Goal: Task Accomplishment & Management: Manage account settings

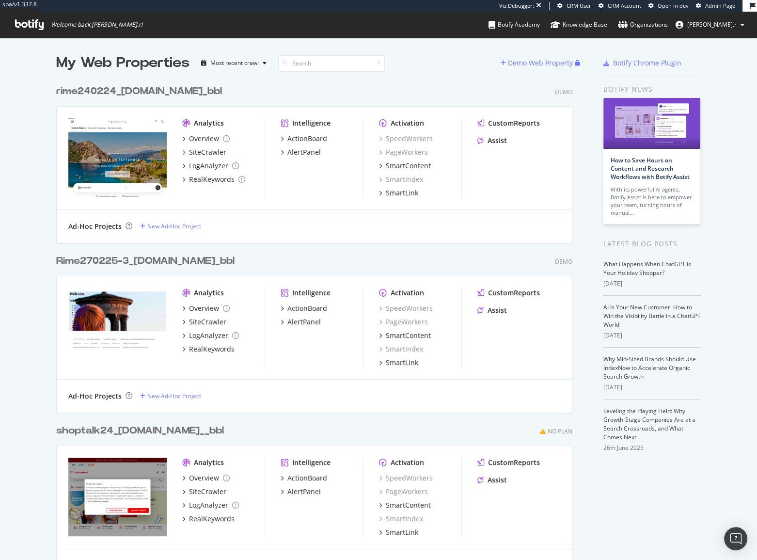
scroll to position [552, 743]
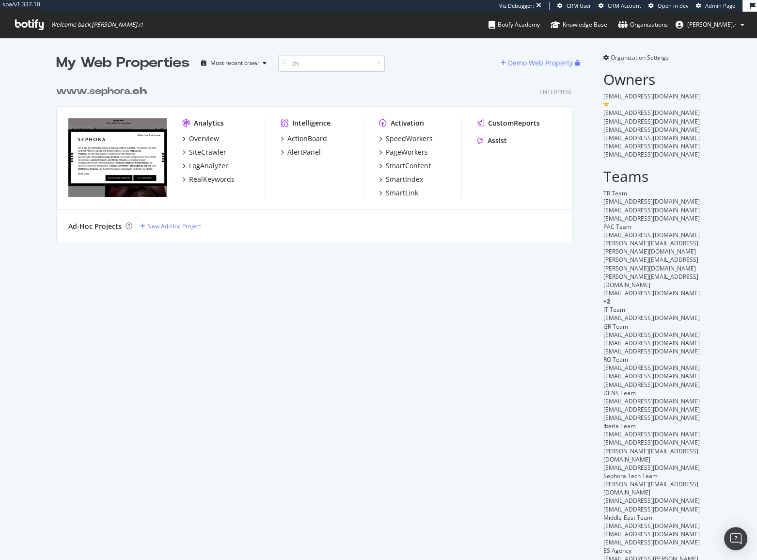
scroll to position [163, 517]
type input "ch"
click at [395, 134] on div "SpeedWorkers" at bounding box center [409, 139] width 47 height 10
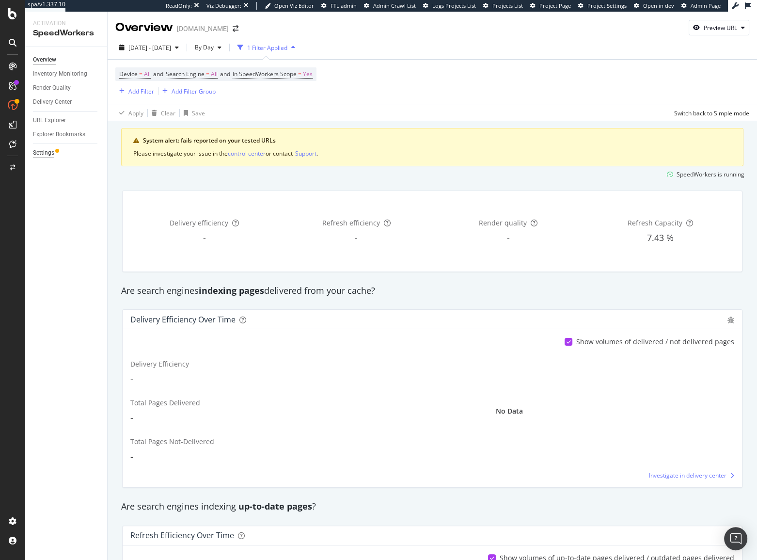
click at [38, 152] on div "Settings" at bounding box center [43, 153] width 21 height 10
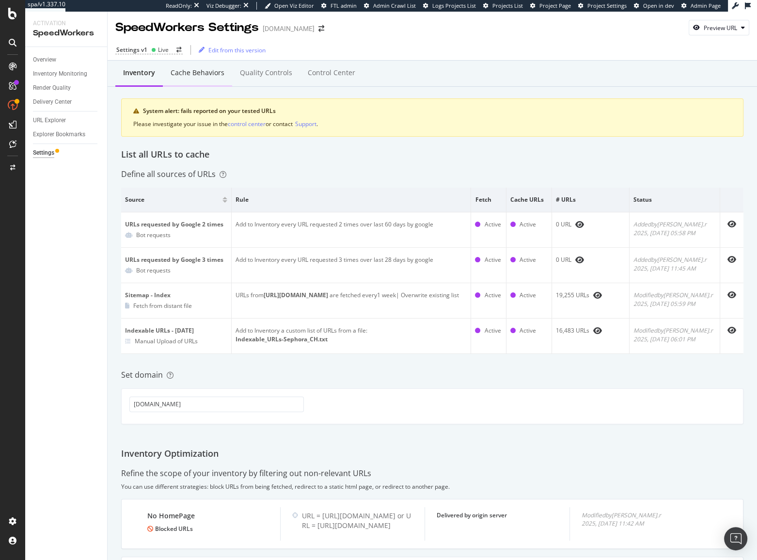
click at [187, 77] on div "Cache behaviors" at bounding box center [198, 73] width 54 height 10
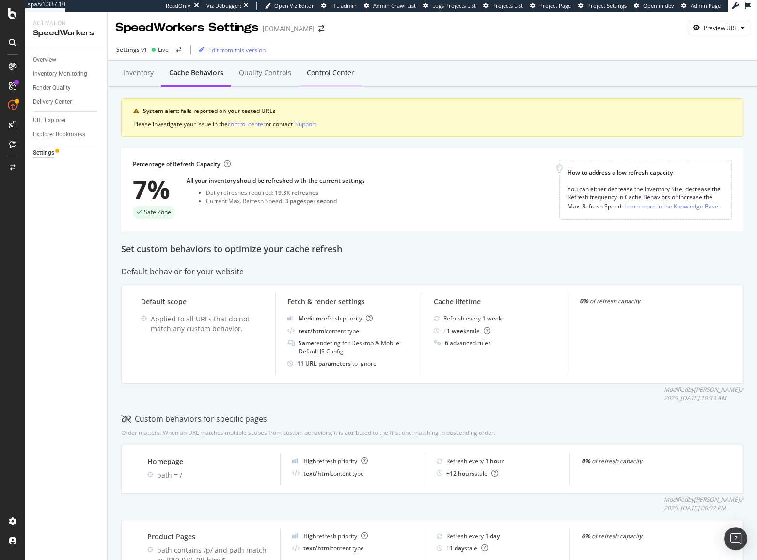
click at [321, 82] on div "Control Center" at bounding box center [330, 73] width 63 height 27
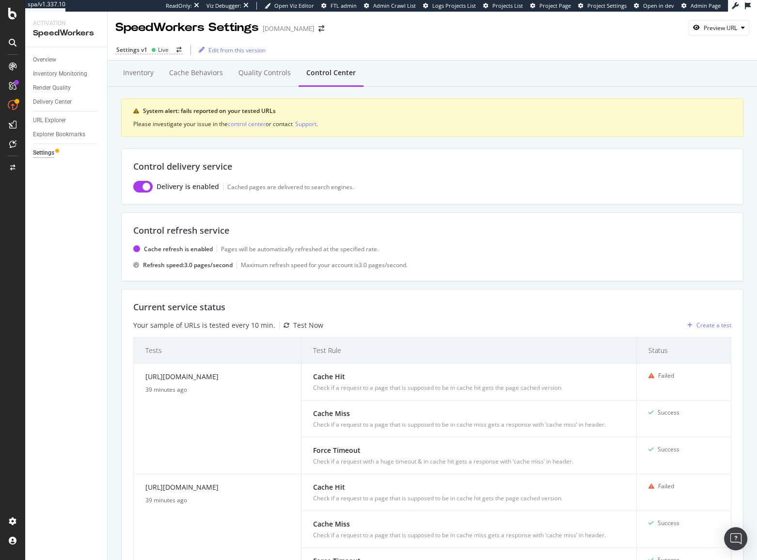
click at [317, 323] on div "Test Now" at bounding box center [308, 325] width 30 height 10
click at [141, 78] on div "Inventory" at bounding box center [138, 73] width 46 height 27
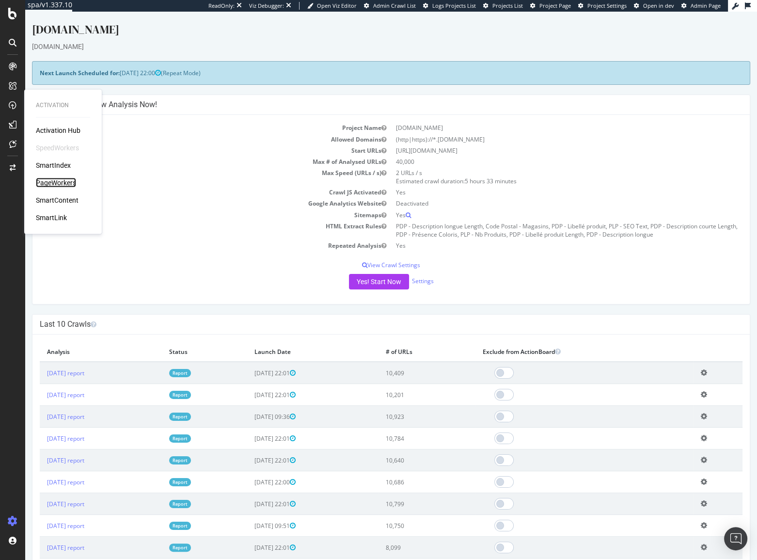
click at [72, 184] on div "PageWorkers" at bounding box center [56, 183] width 40 height 10
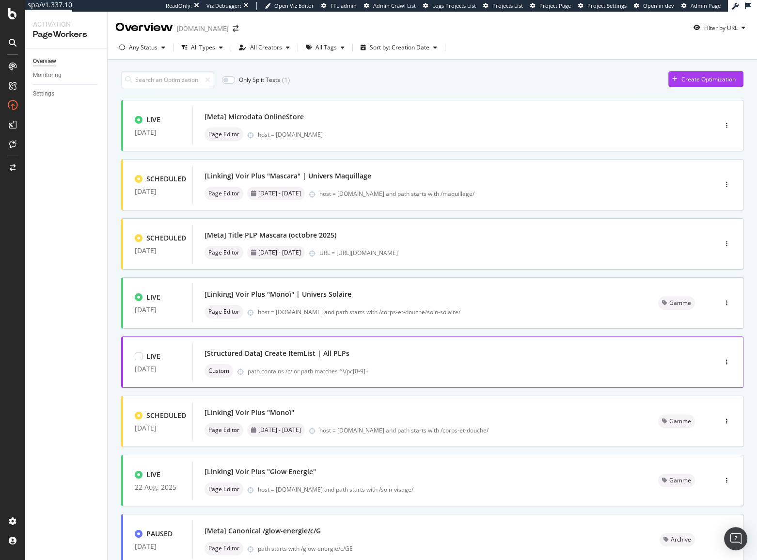
click at [385, 355] on div "[Structured Data] Create ItemList | All PLPs" at bounding box center [439, 353] width 471 height 14
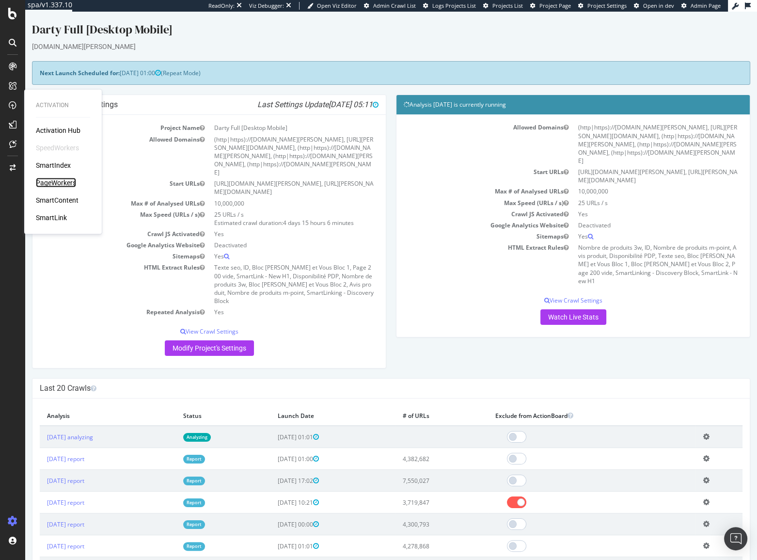
click at [45, 183] on div "PageWorkers" at bounding box center [56, 183] width 40 height 10
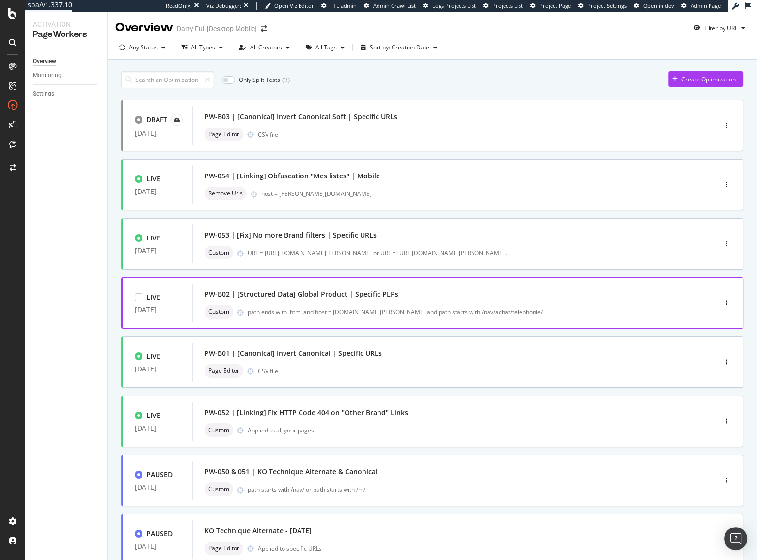
click at [378, 296] on div "PW-B02 | [Structured Data] Global Product | Specific PLPs" at bounding box center [301, 294] width 194 height 10
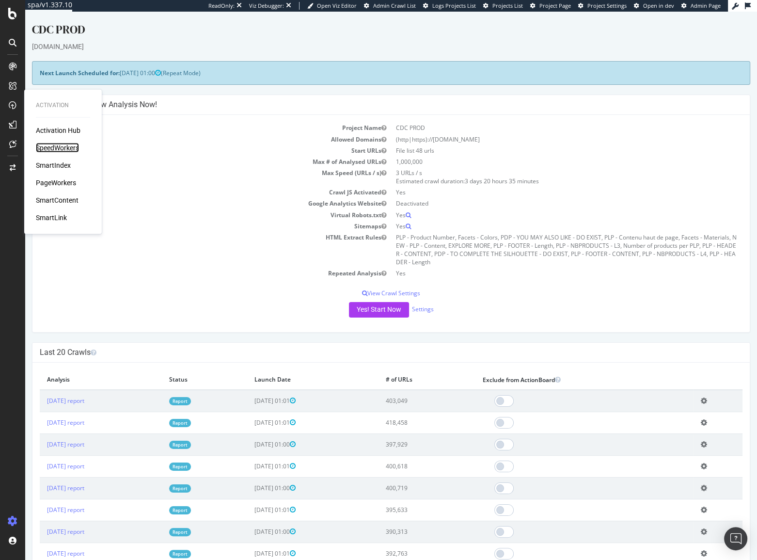
click at [58, 148] on div "SpeedWorkers" at bounding box center [57, 148] width 43 height 10
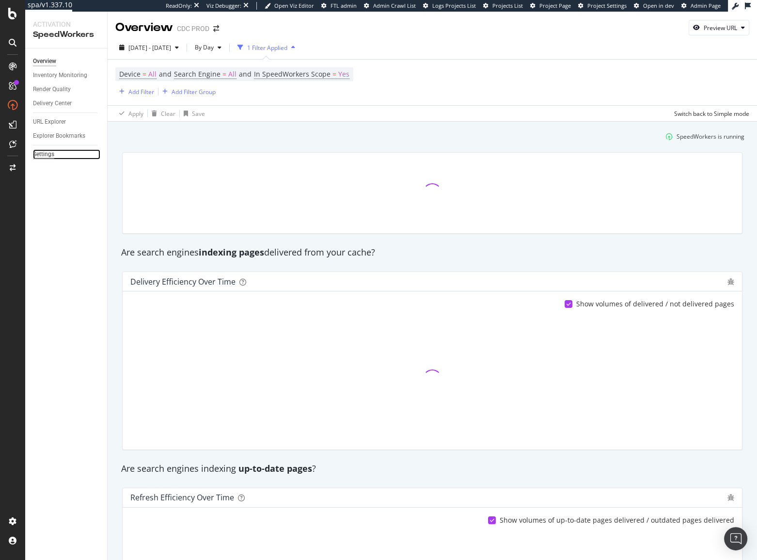
click at [50, 158] on div "Settings" at bounding box center [43, 154] width 21 height 10
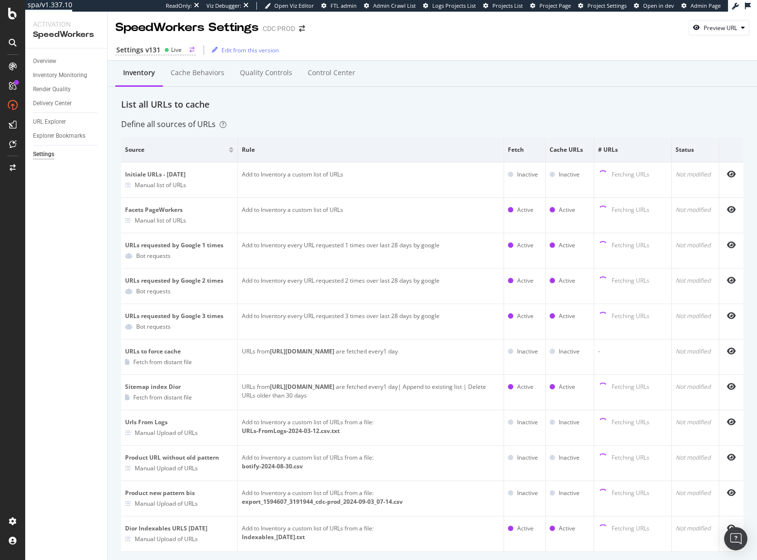
click at [141, 47] on div "Settings v131" at bounding box center [138, 50] width 44 height 10
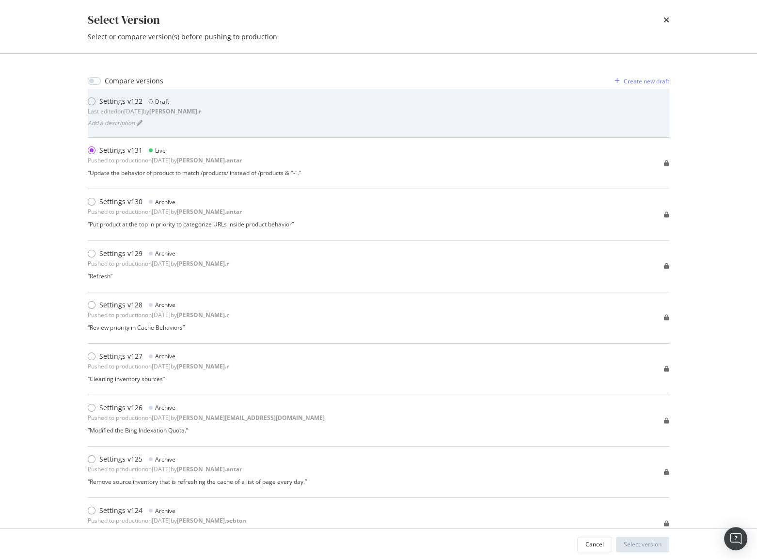
click at [106, 102] on div "Settings v132" at bounding box center [120, 101] width 43 height 10
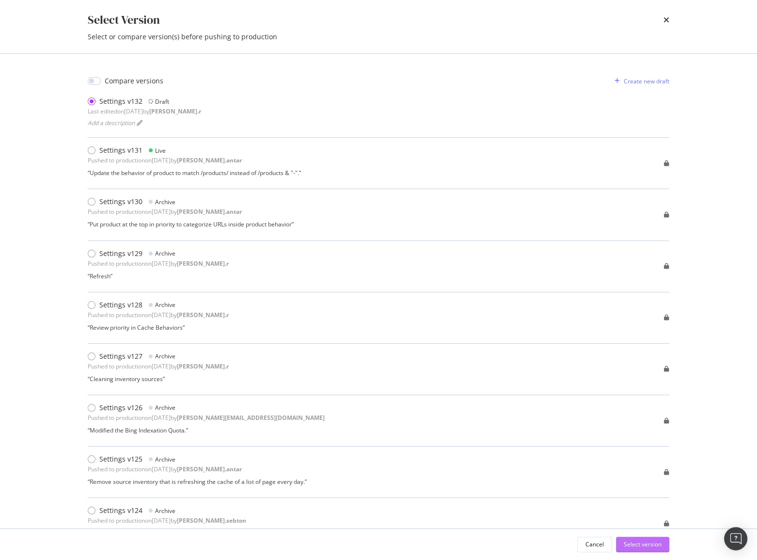
click at [644, 546] on div "Select version" at bounding box center [643, 544] width 38 height 8
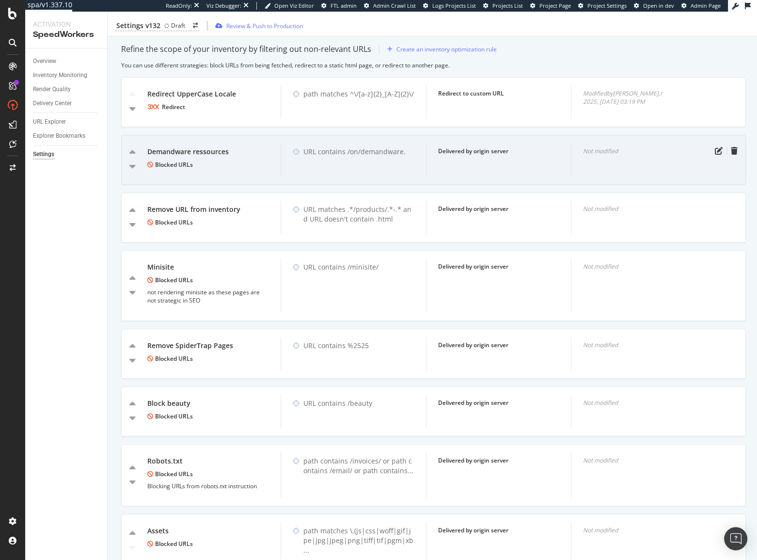
scroll to position [635, 0]
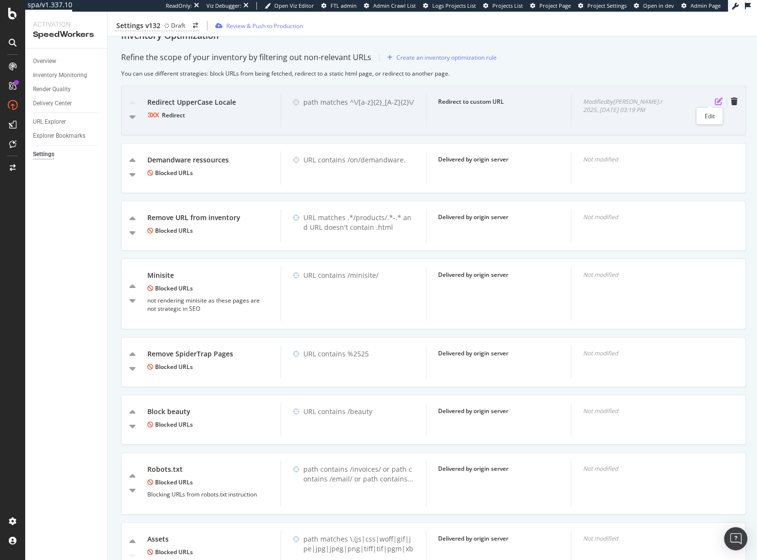
click at [715, 98] on icon "pen-to-square" at bounding box center [719, 101] width 8 height 8
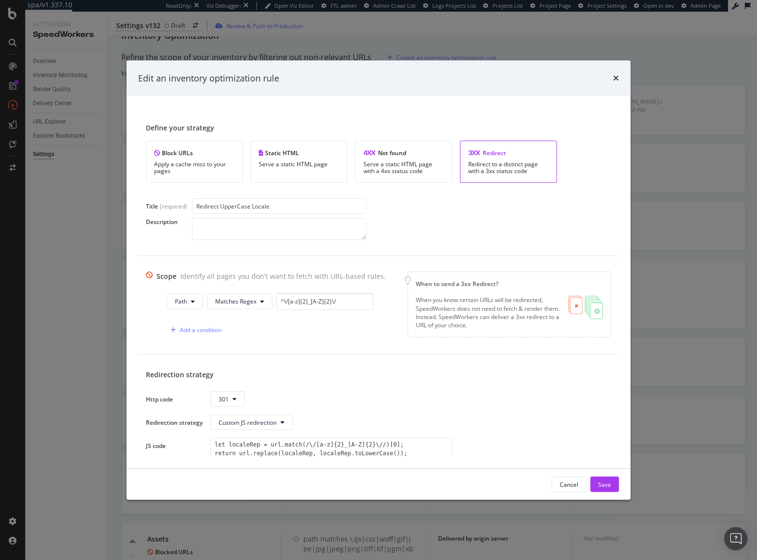
drag, startPoint x: 324, startPoint y: 201, endPoint x: 185, endPoint y: 197, distance: 138.6
click at [185, 197] on div "Define your strategy Block URLs Apply a cache miss to your pages Static HTML Se…" at bounding box center [378, 182] width 481 height 148
type input "Ignore Bad PDPs & Uppercase Locale URLs"
click at [157, 162] on div "Apply a cache miss to your pages" at bounding box center [194, 168] width 80 height 14
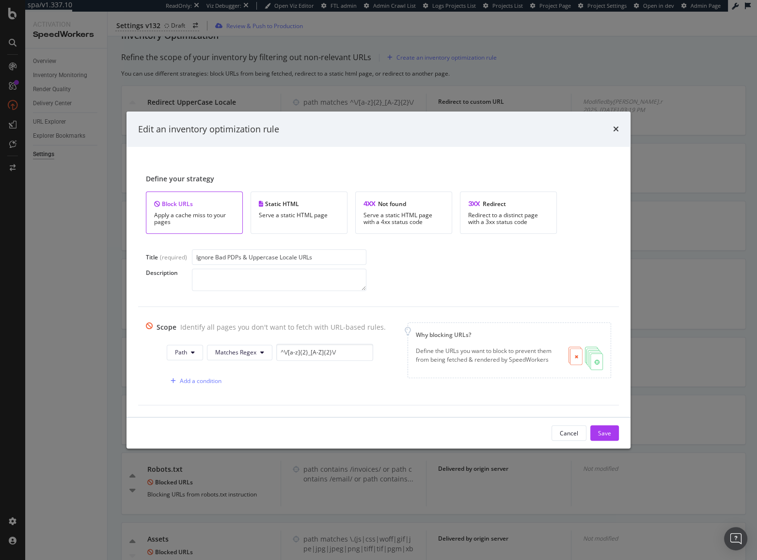
click at [201, 390] on div "Scope Identify all pages you don't want to fetch with URL-based rules. Path Mat…" at bounding box center [378, 356] width 481 height 98
click at [201, 383] on div "Add a condition" at bounding box center [201, 380] width 42 height 8
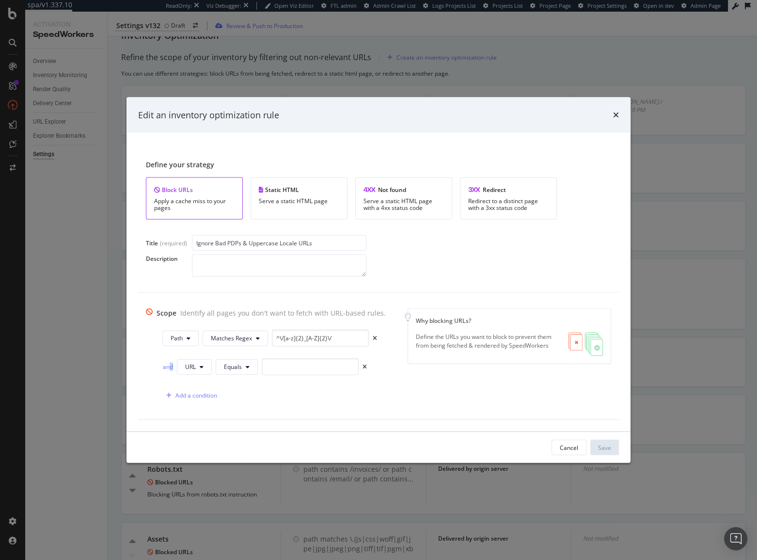
click at [167, 369] on div "and" at bounding box center [167, 366] width 11 height 8
click at [198, 370] on button "URL" at bounding box center [194, 367] width 35 height 16
click at [204, 435] on span "Path" at bounding box center [199, 439] width 34 height 9
click at [236, 355] on div "Path Matches Regex ^\/[a-z]{2}_[A-Z]{2}\/ or Path Equals Add a condition" at bounding box center [266, 366] width 240 height 74
click at [239, 364] on button "Equals" at bounding box center [238, 367] width 42 height 16
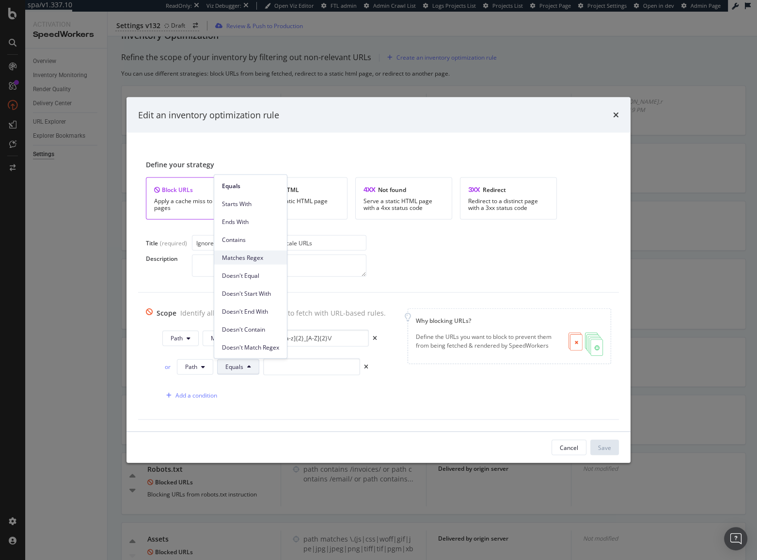
click at [266, 256] on span "Matches Regex" at bounding box center [250, 257] width 57 height 9
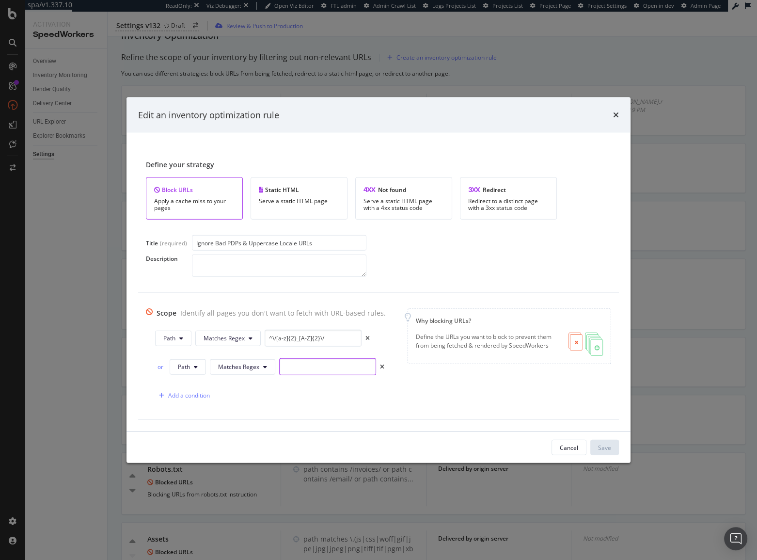
click at [350, 368] on input "modal" at bounding box center [327, 366] width 97 height 17
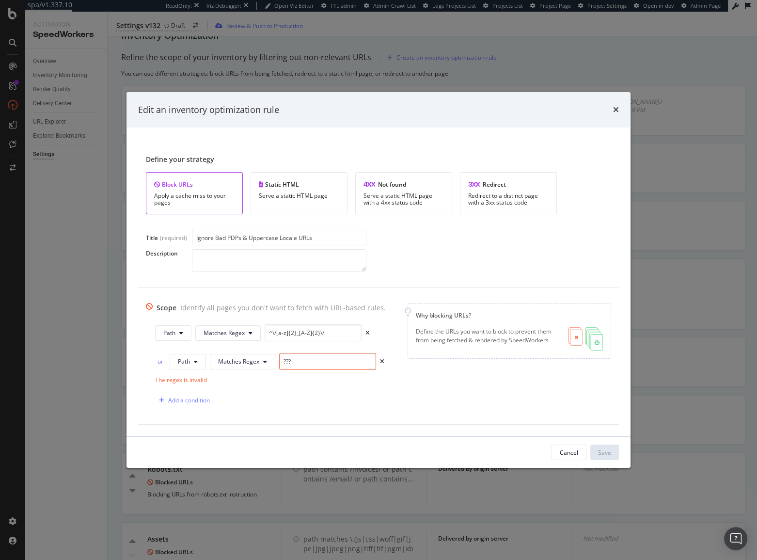
drag, startPoint x: 299, startPoint y: 365, endPoint x: 271, endPoint y: 372, distance: 28.9
click at [271, 372] on div "or Path Matches Regex ???" at bounding box center [270, 363] width 231 height 21
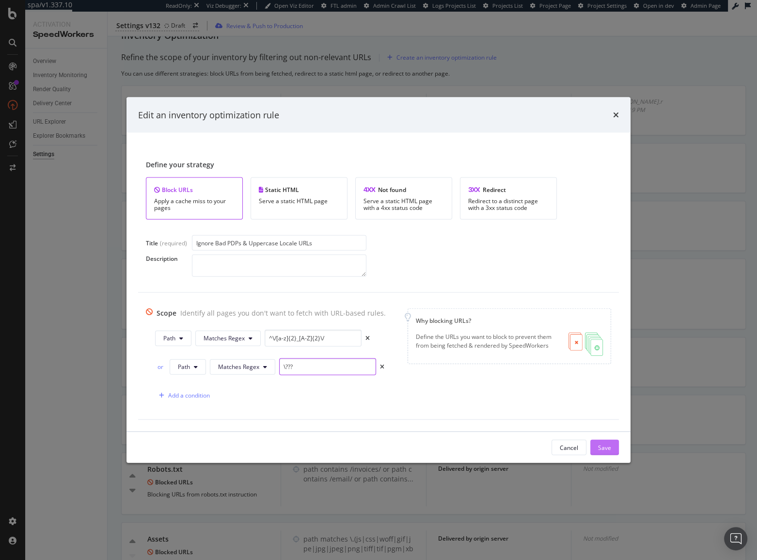
type input "\???"
click at [601, 446] on div "Save" at bounding box center [604, 447] width 13 height 8
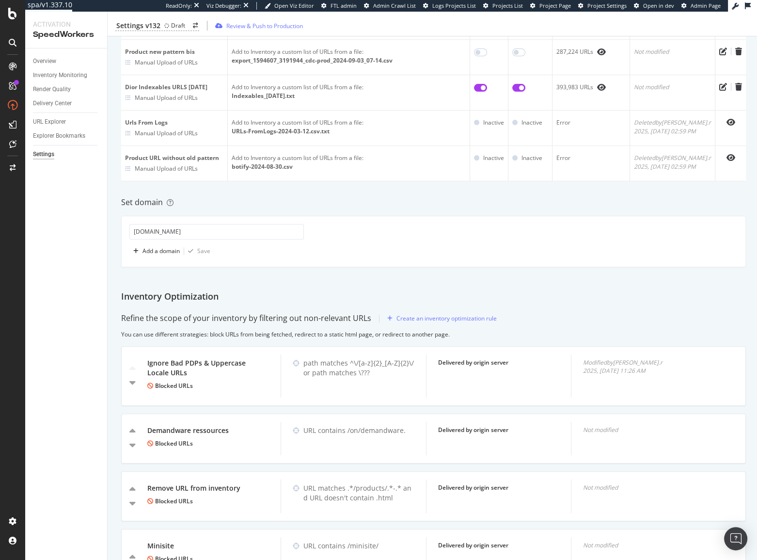
scroll to position [371, 0]
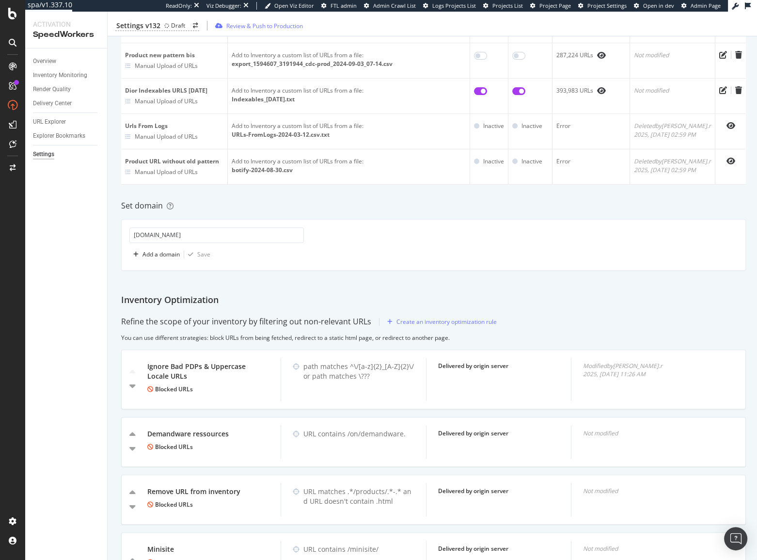
drag, startPoint x: 396, startPoint y: 160, endPoint x: 706, endPoint y: 286, distance: 334.4
click at [706, 286] on div "Inventory Cache behaviors Quality Controls Control Center List all URLs to cach…" at bounding box center [434, 285] width 652 height 1193
